Goal: Transaction & Acquisition: Purchase product/service

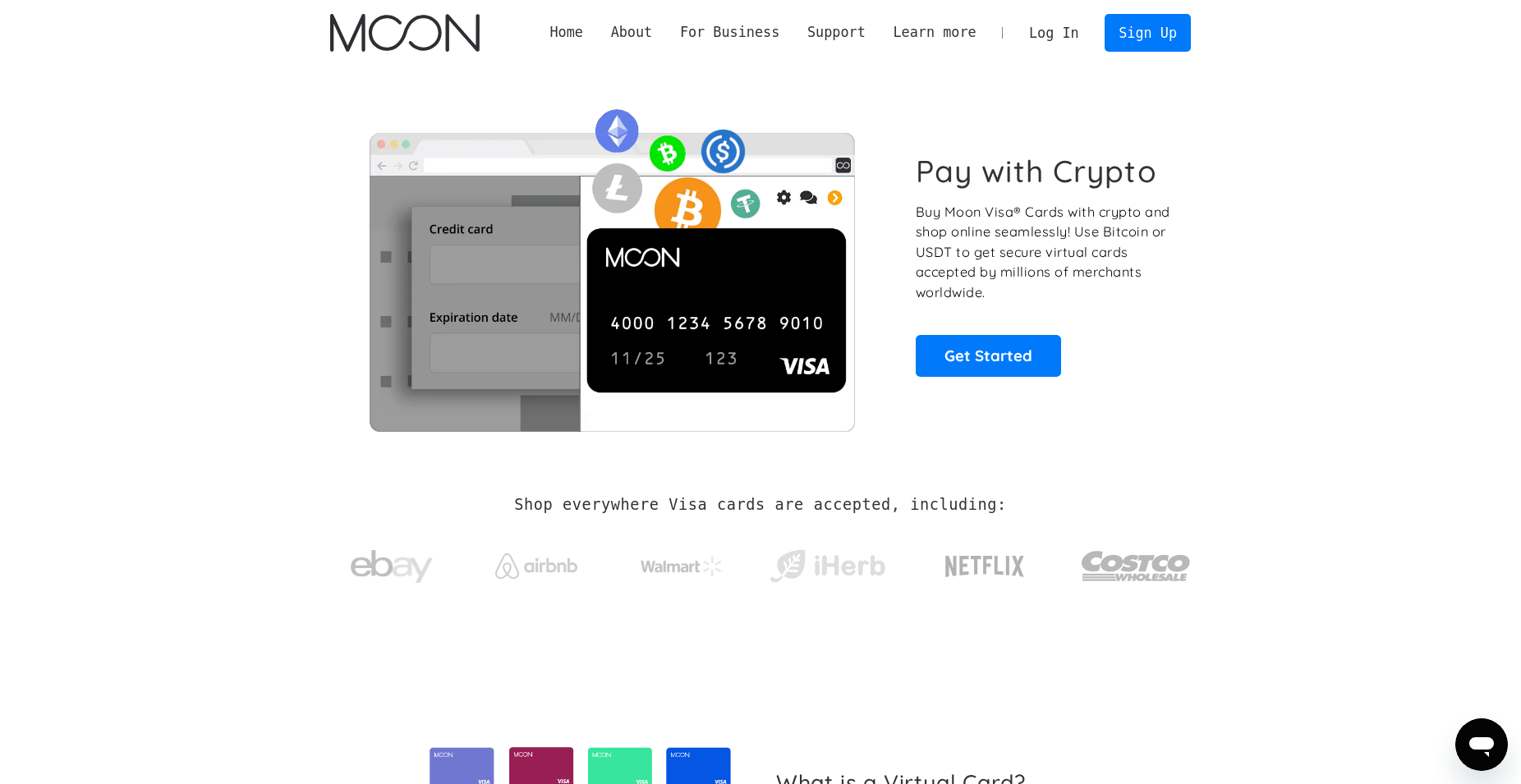
click at [1057, 37] on link "Log In" at bounding box center [1053, 33] width 77 height 36
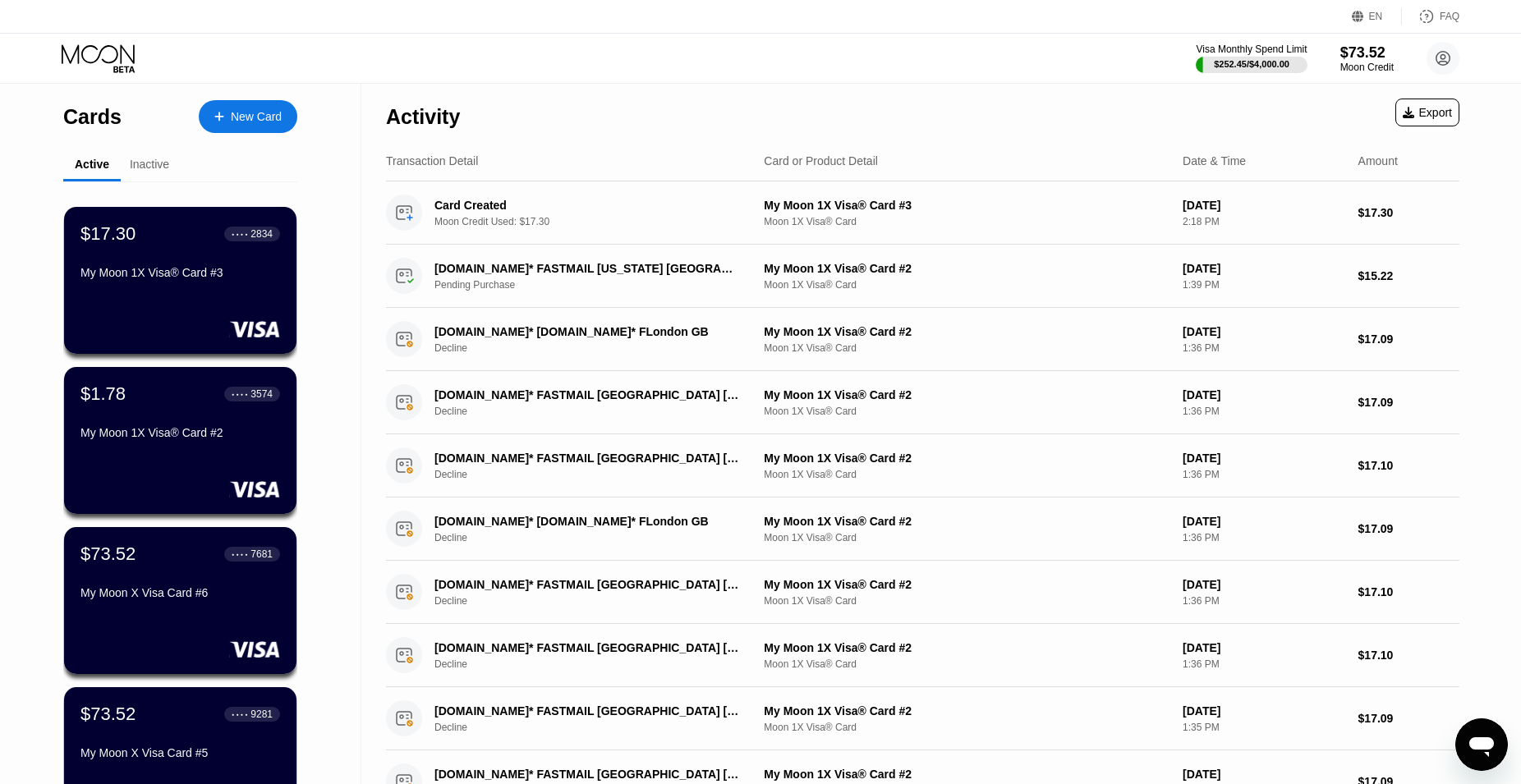
click at [266, 114] on div "New Card" at bounding box center [257, 116] width 51 height 14
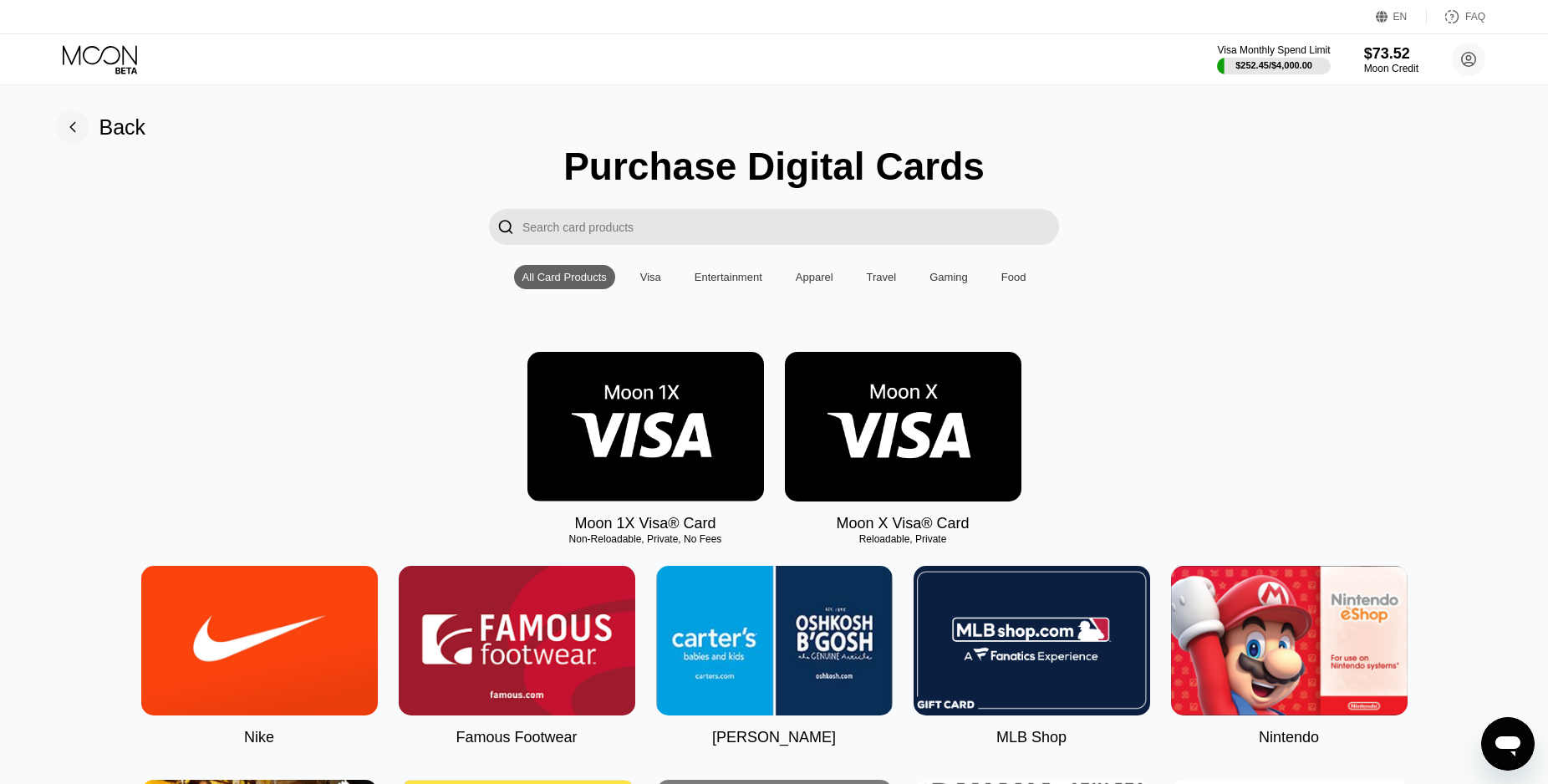
click at [949, 422] on img at bounding box center [903, 427] width 236 height 150
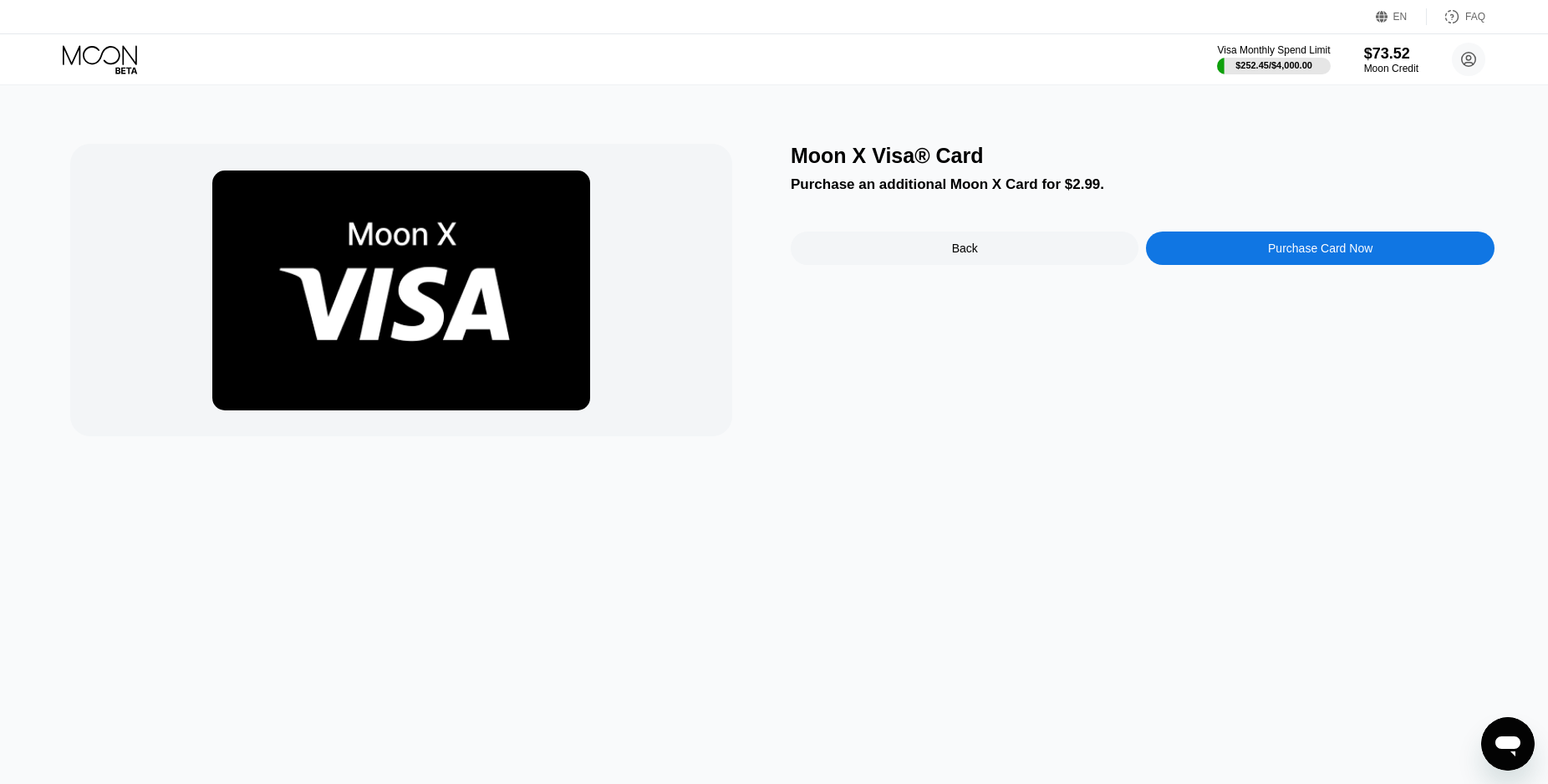
click at [1292, 248] on div "Purchase Card Now" at bounding box center [1319, 248] width 105 height 13
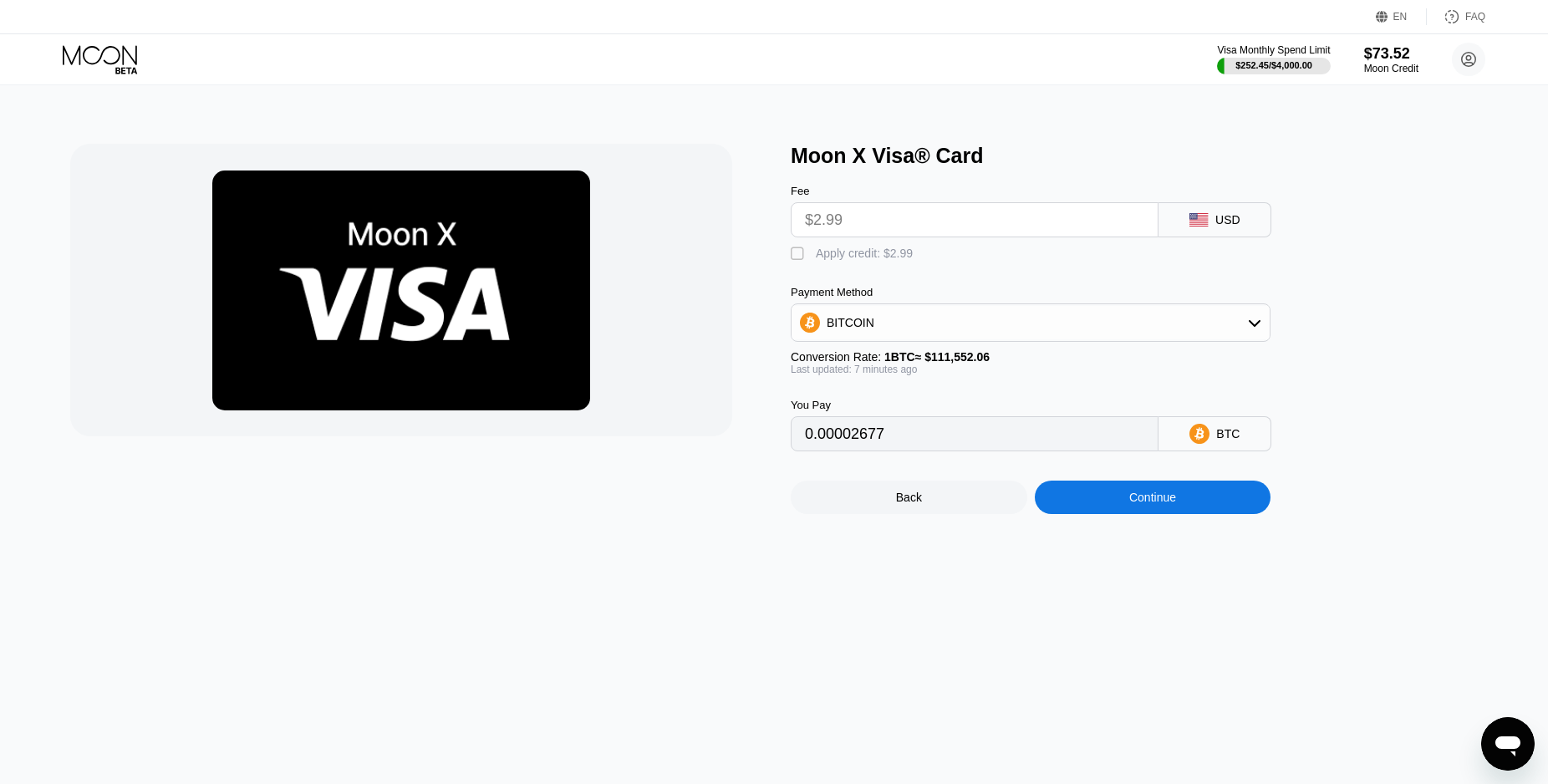
click at [867, 270] on div "Fee $2.99 USD  Apply credit: $2.99 Payment Method BITCOIN Conversion Rate: 1 B…" at bounding box center [1058, 309] width 535 height 283
click at [880, 253] on div "Apply credit: $2.99" at bounding box center [864, 253] width 97 height 13
type input "0"
click at [1191, 514] on div "Continue" at bounding box center [1152, 497] width 236 height 33
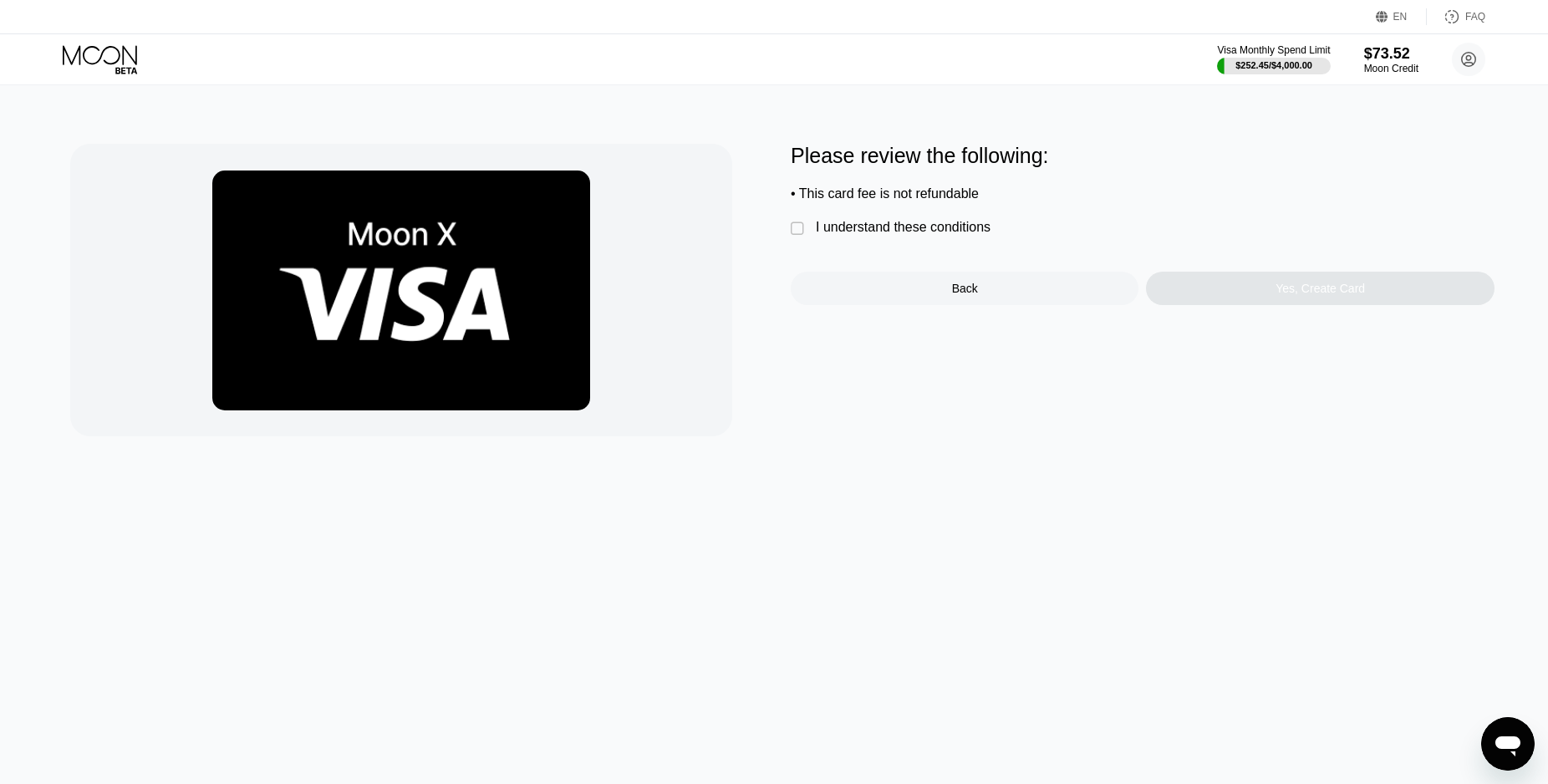
click at [931, 224] on div "Please review the following: • This card fee is not refundable  I understand t…" at bounding box center [1142, 224] width 704 height 161
click at [939, 228] on div "I understand these conditions" at bounding box center [903, 227] width 175 height 15
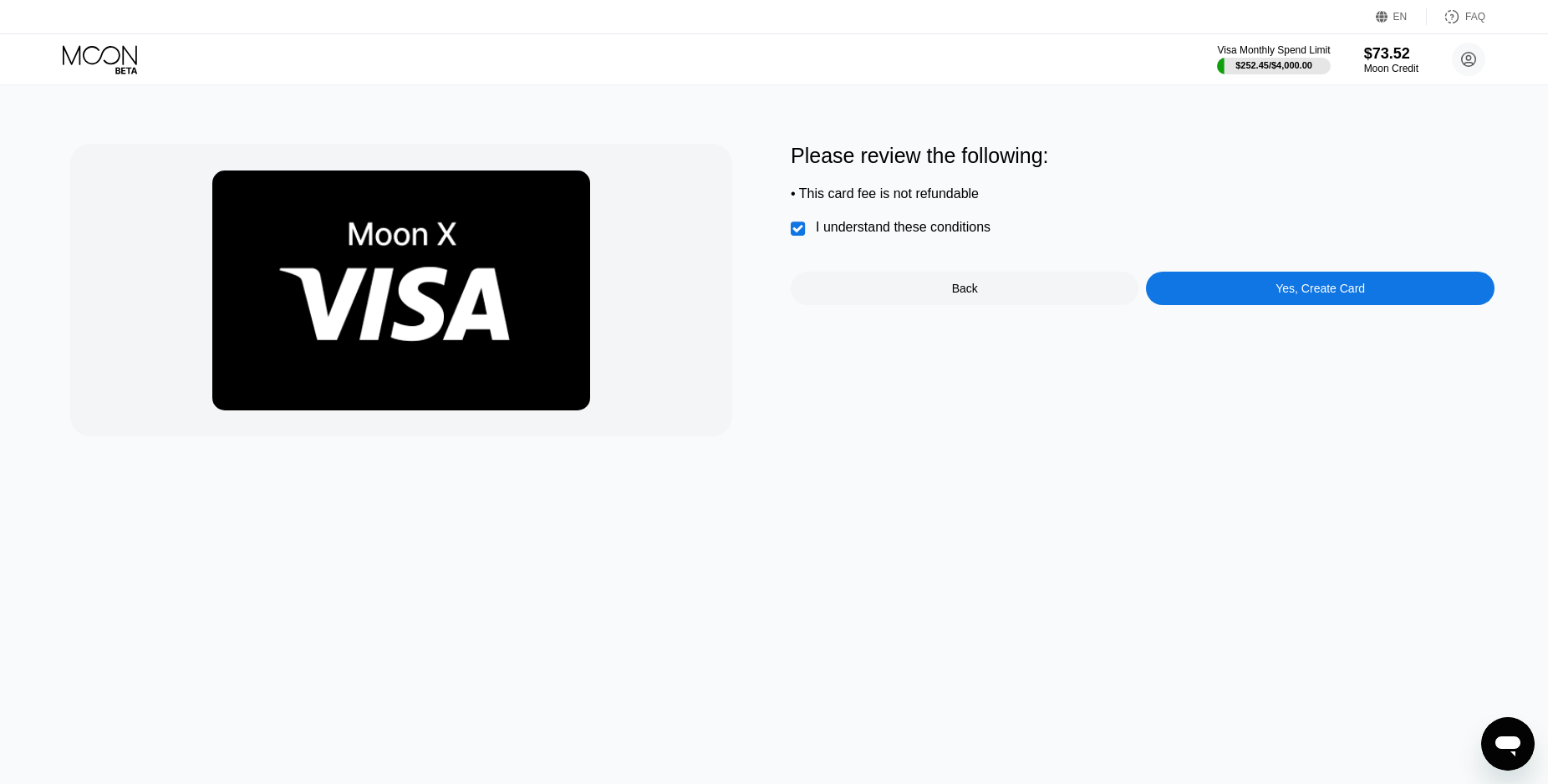
click at [1323, 294] on div "Yes, Create Card" at bounding box center [1319, 288] width 90 height 13
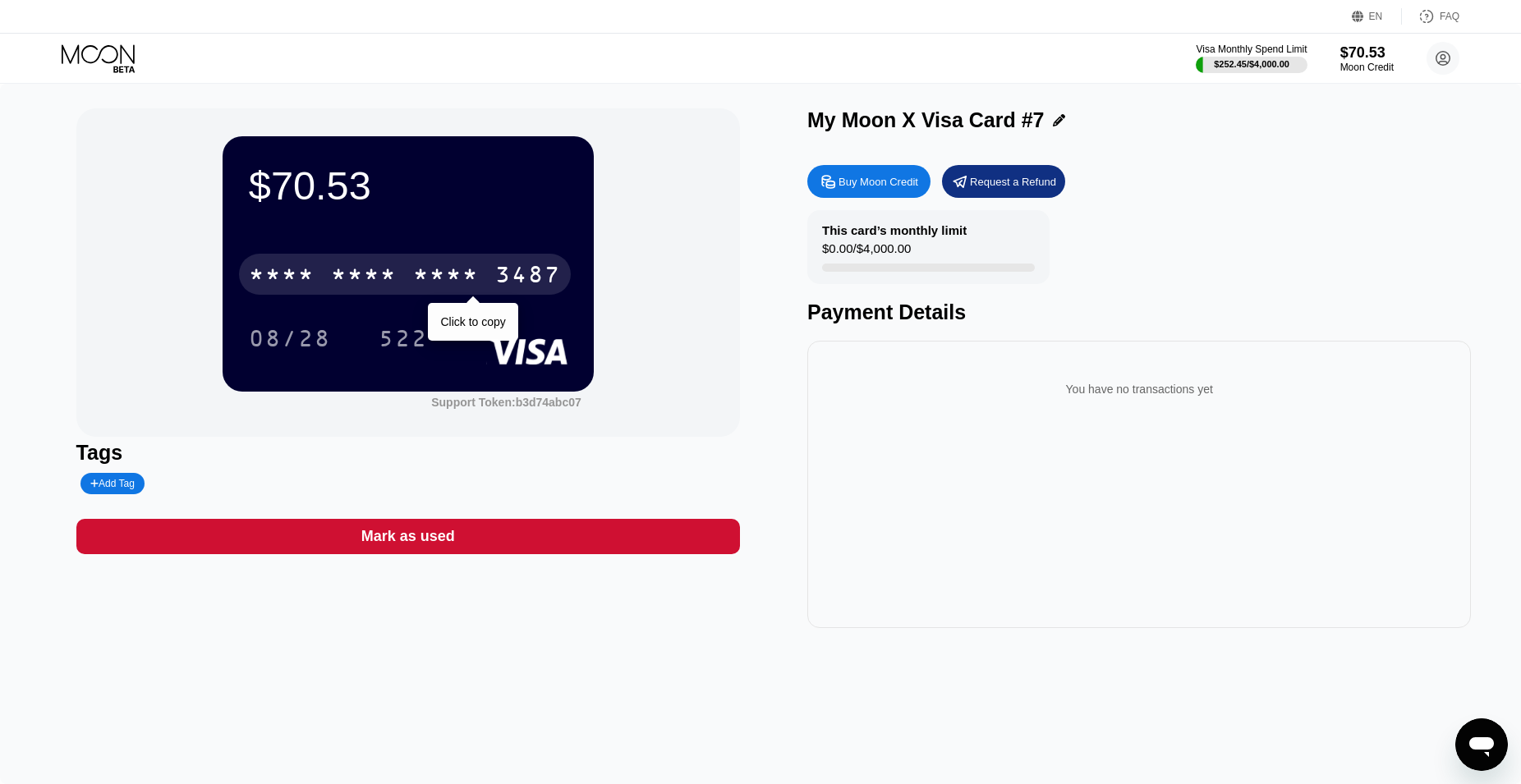
click at [551, 276] on div "3487" at bounding box center [528, 276] width 65 height 26
click at [478, 282] on div "2972" at bounding box center [446, 276] width 65 height 26
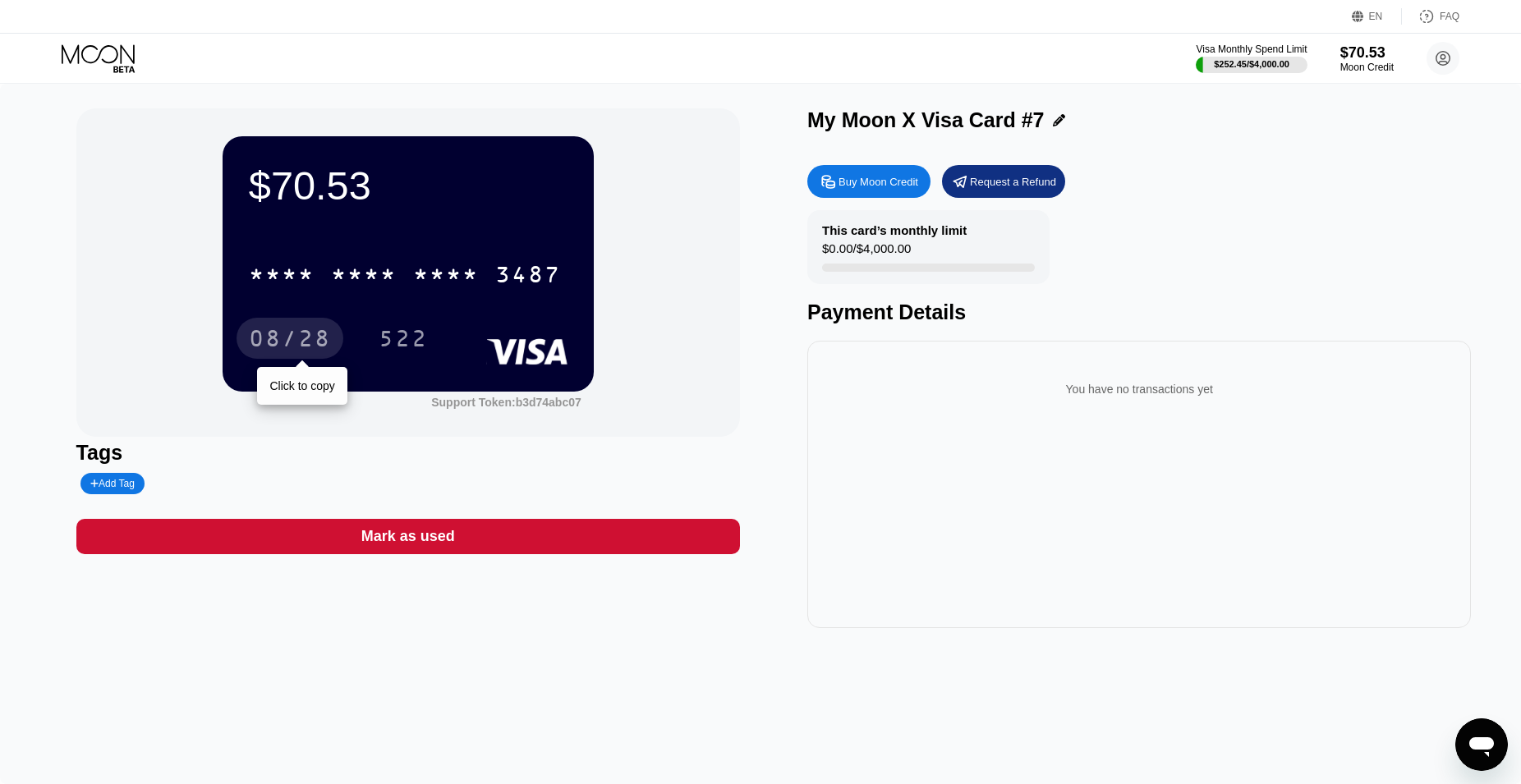
click at [248, 330] on div "08/28" at bounding box center [289, 337] width 106 height 41
